Goal: Complete application form

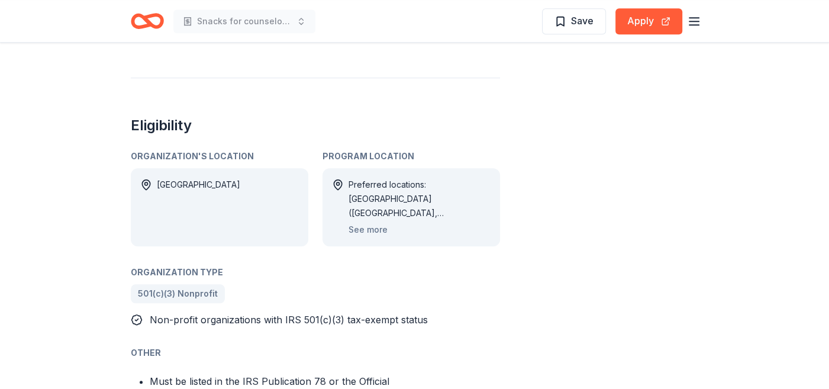
scroll to position [651, 0]
click at [356, 221] on button "See more" at bounding box center [367, 228] width 39 height 14
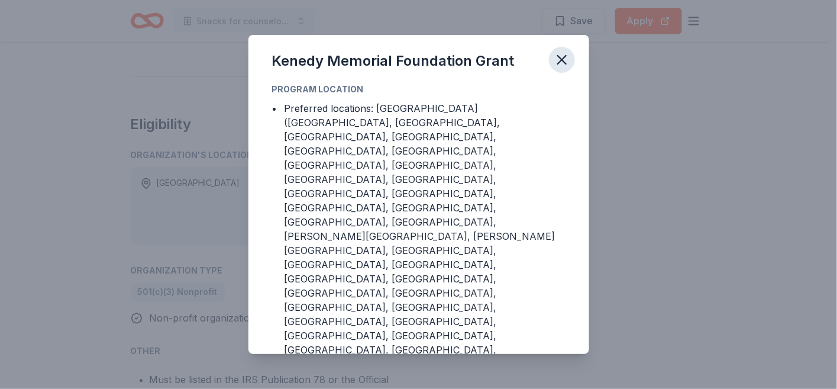
click at [558, 64] on icon "button" at bounding box center [562, 60] width 8 height 8
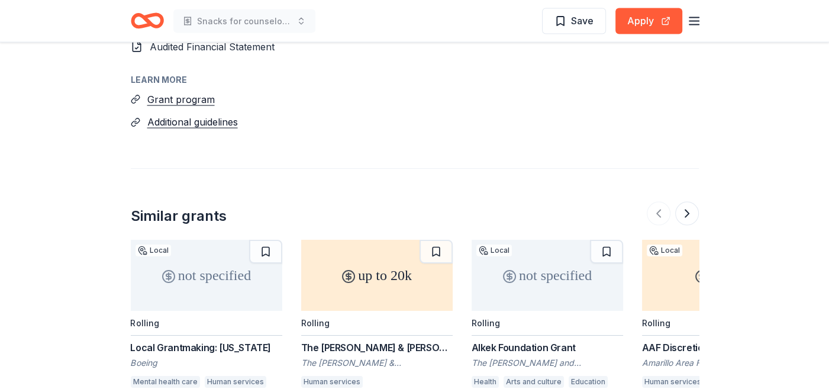
scroll to position [1715, 0]
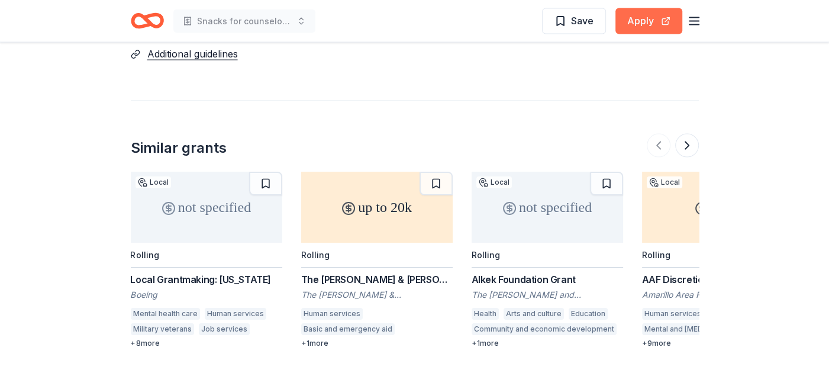
click at [649, 24] on button "Apply" at bounding box center [648, 21] width 67 height 26
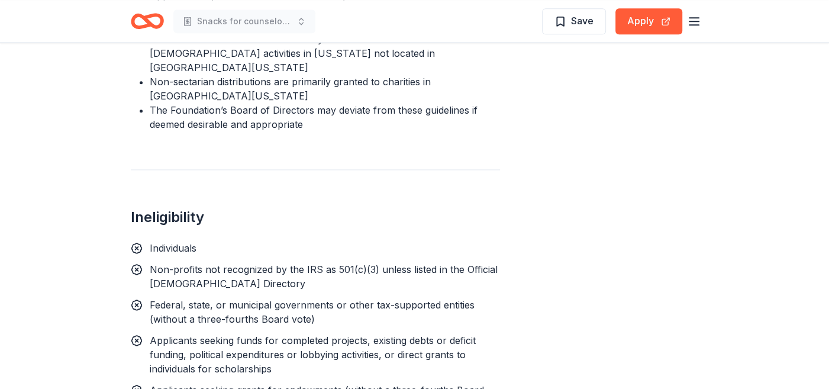
scroll to position [875, 0]
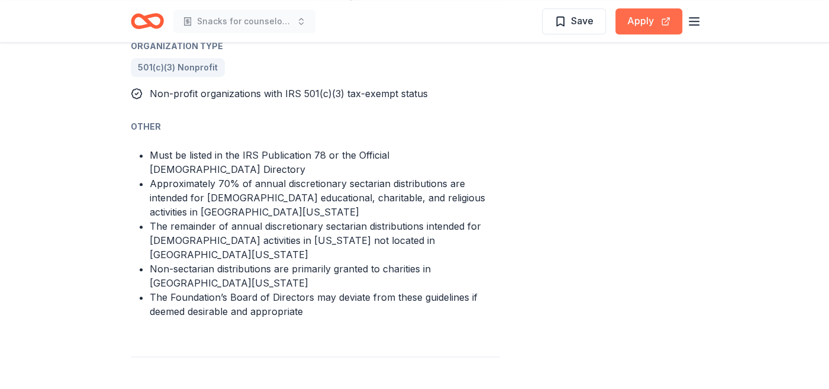
click at [641, 15] on button "Apply" at bounding box center [648, 21] width 67 height 26
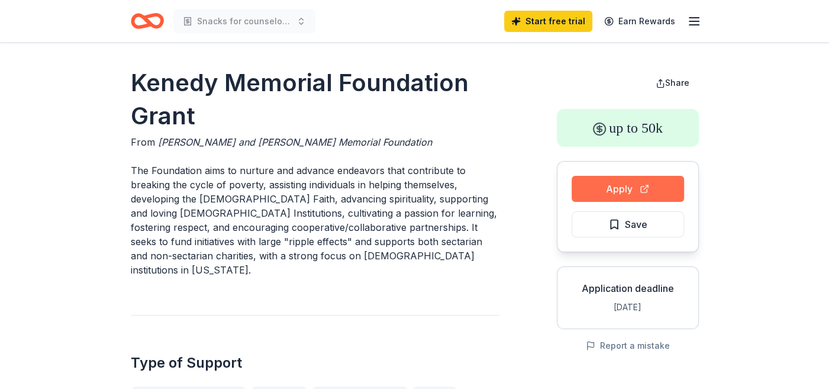
click at [622, 189] on button "Apply" at bounding box center [627, 189] width 112 height 26
